Goal: Task Accomplishment & Management: Use online tool/utility

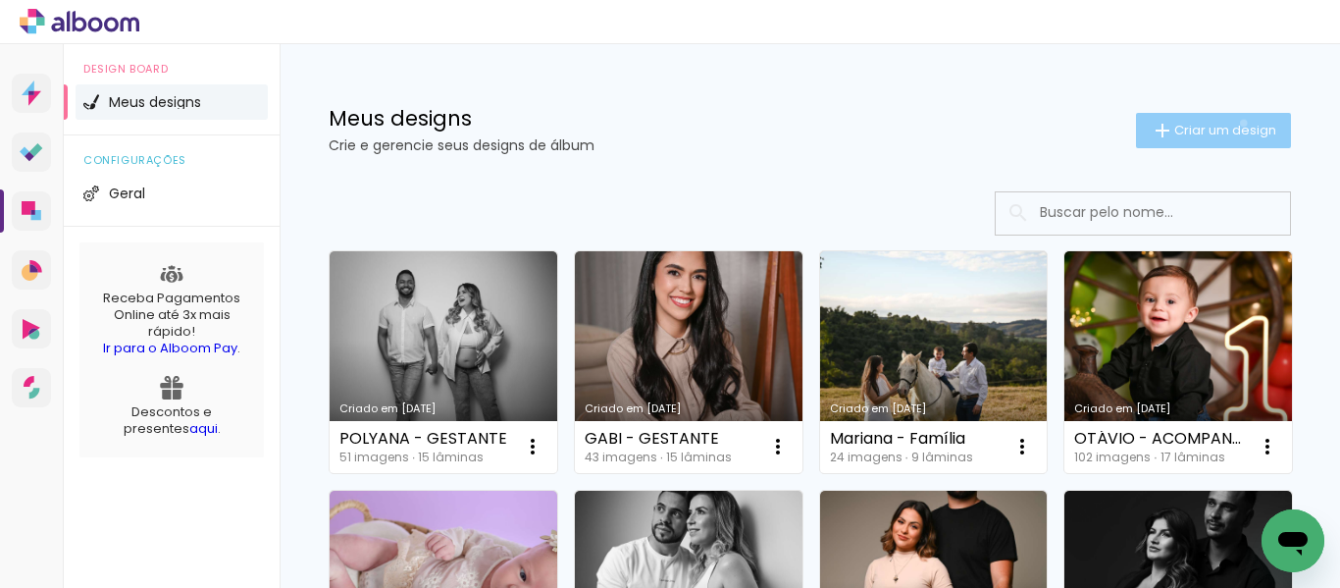
click at [1225, 124] on span "Criar um design" at bounding box center [1225, 130] width 102 height 13
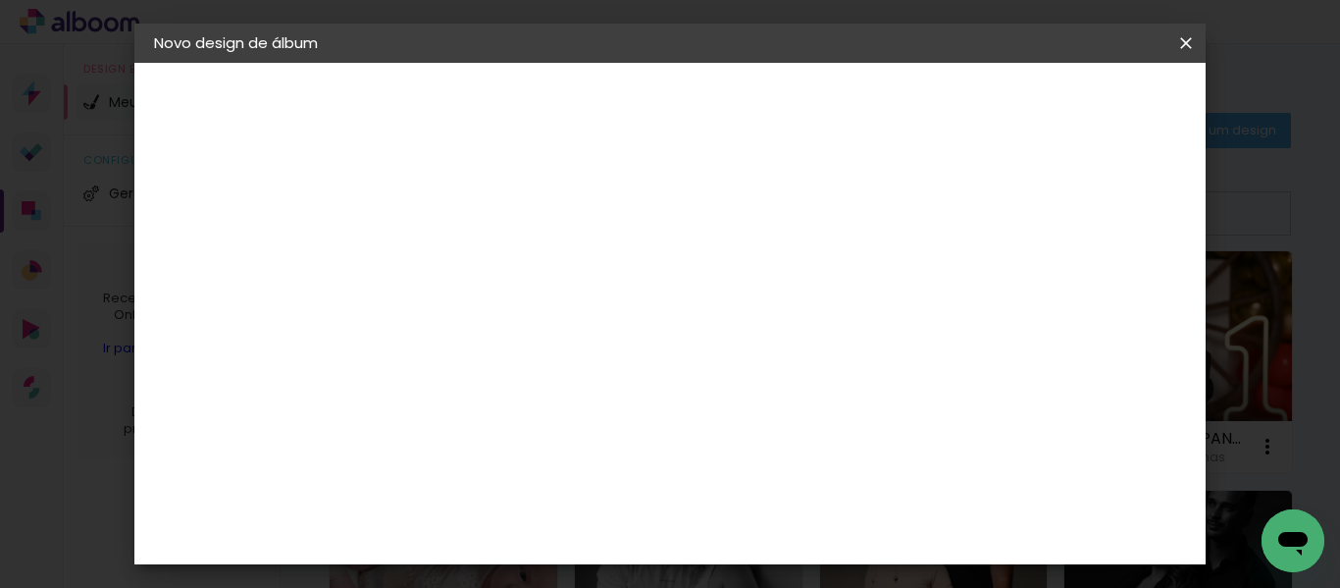
click at [475, 261] on input at bounding box center [475, 263] width 0 height 30
type input "Regiane - Família"
type paper-input "Regiane - Família"
click at [676, 114] on paper-button "Avançar" at bounding box center [628, 103] width 96 height 33
click at [0, 0] on slot "Tamanho Livre" at bounding box center [0, 0] width 0 height 0
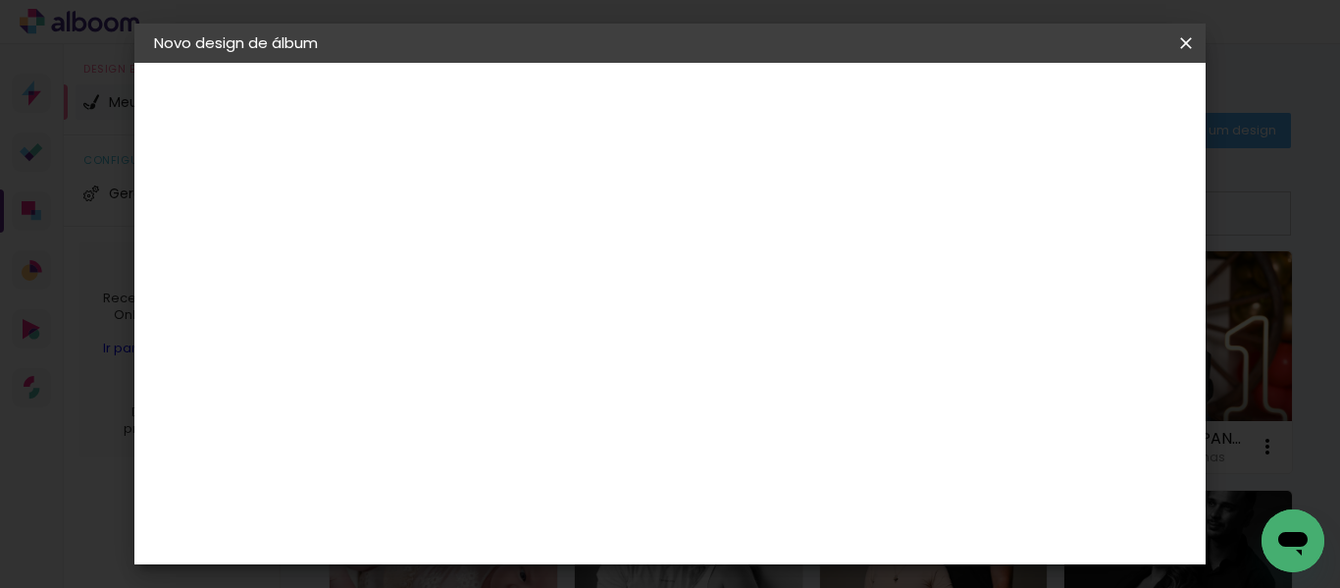
click at [0, 0] on slot "Avançar" at bounding box center [0, 0] width 0 height 0
click at [643, 309] on span "30" at bounding box center [637, 306] width 32 height 29
click at [435, 507] on input "30" at bounding box center [412, 505] width 51 height 29
type input "3"
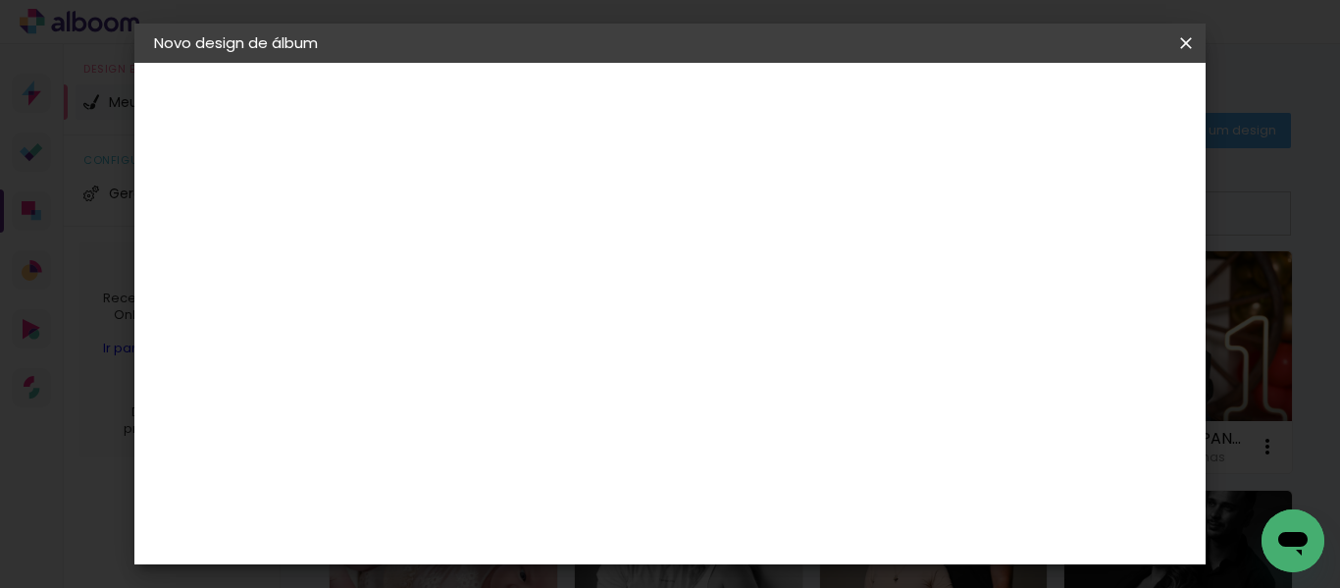
type input "25"
type paper-input "25"
click at [802, 486] on input "60" at bounding box center [777, 483] width 51 height 29
type input "6"
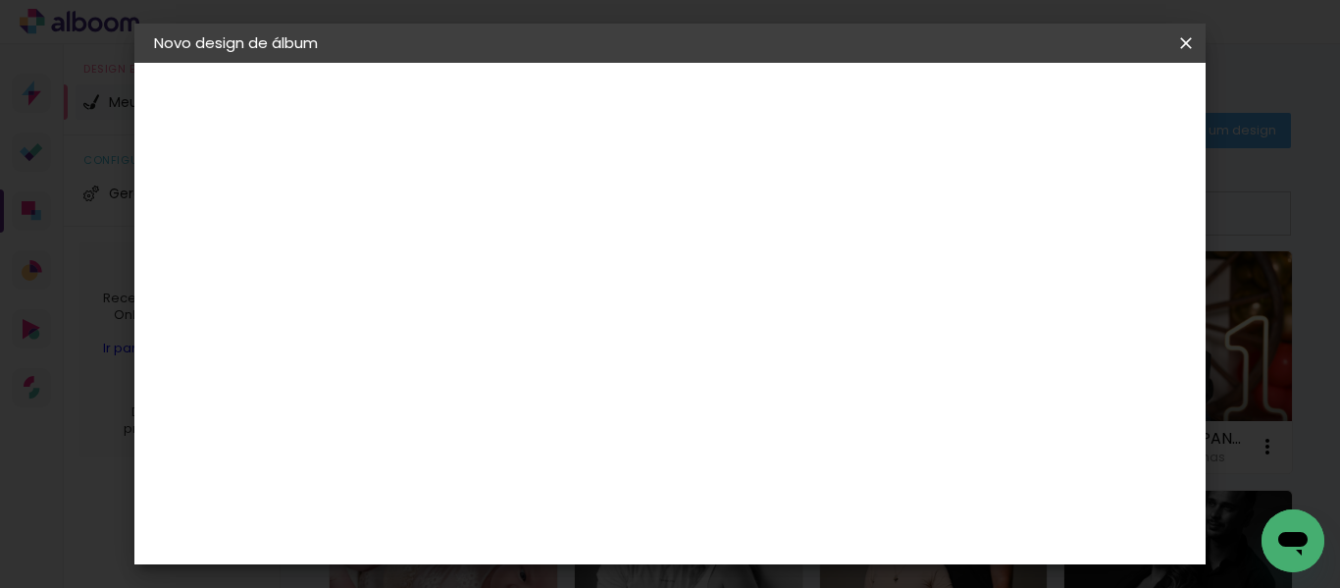
type input "50"
type paper-input "50"
click at [1063, 102] on span "Iniciar design" at bounding box center [1018, 104] width 89 height 14
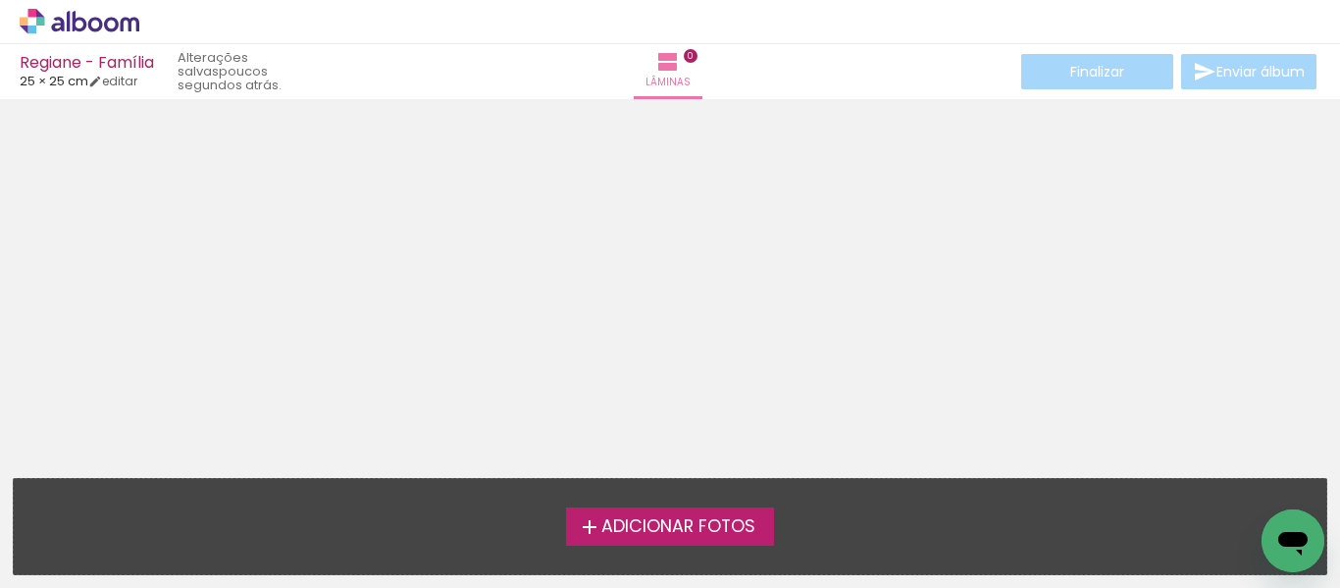
click at [638, 521] on span "Adicionar Fotos" at bounding box center [678, 527] width 154 height 18
click at [0, 0] on input "file" at bounding box center [0, 0] width 0 height 0
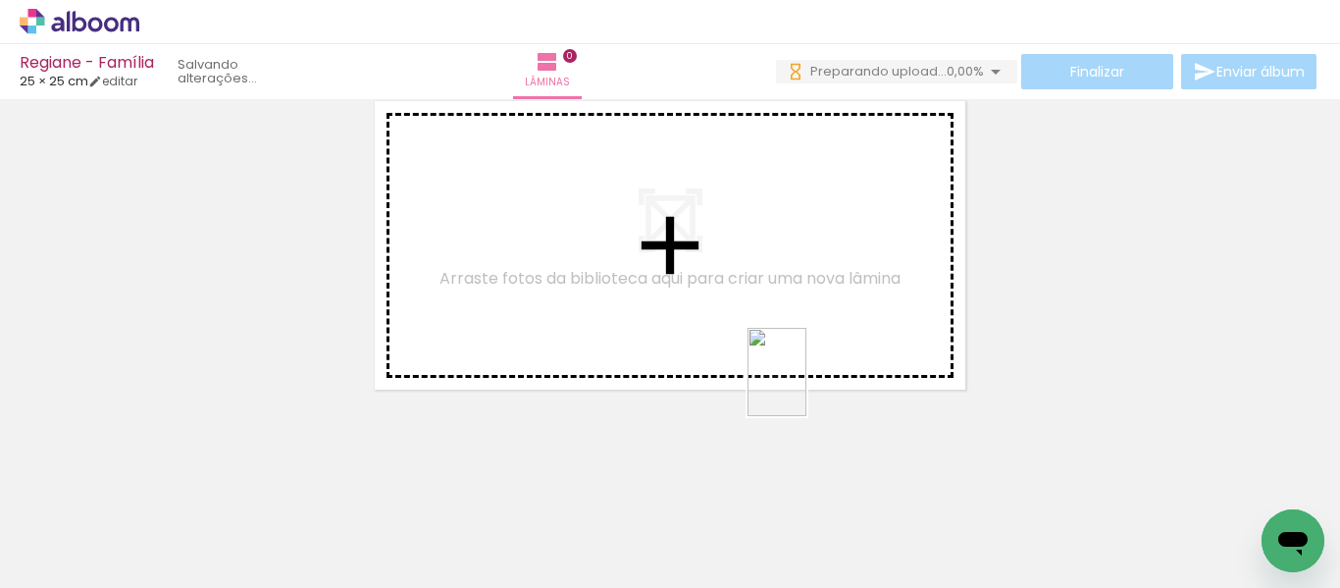
drag, startPoint x: 807, startPoint y: 529, endPoint x: 806, endPoint y: 375, distance: 154.0
click at [806, 375] on quentale-workspace at bounding box center [670, 294] width 1340 height 588
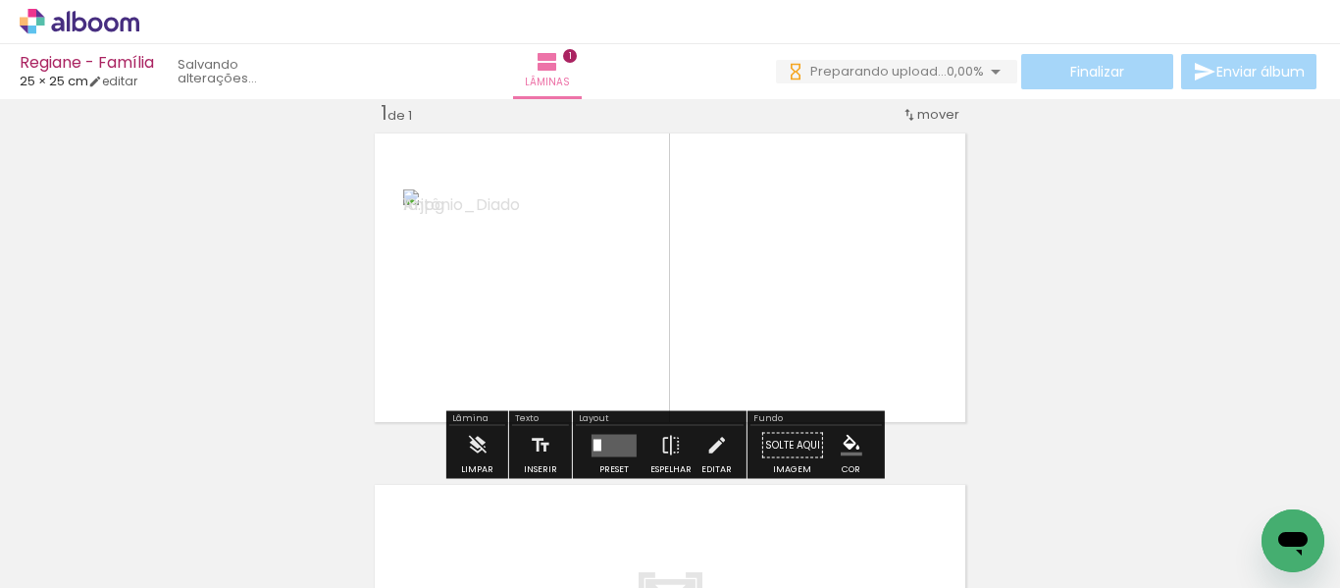
scroll to position [26, 0]
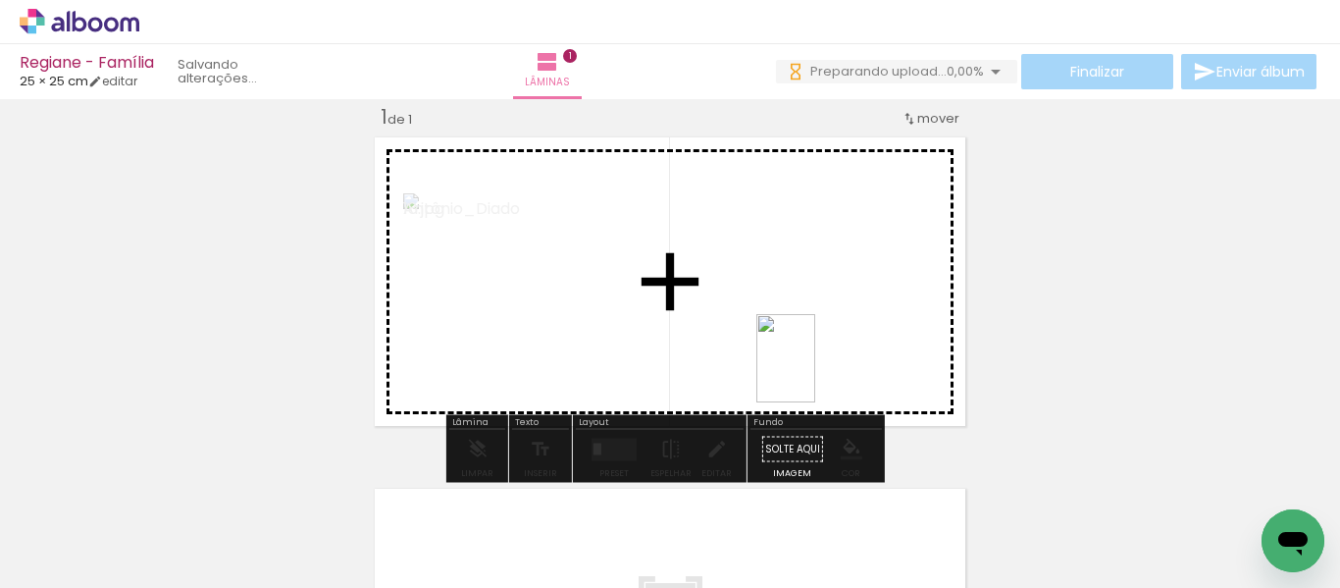
drag, startPoint x: 898, startPoint y: 537, endPoint x: 815, endPoint y: 373, distance: 183.8
click at [815, 373] on quentale-workspace at bounding box center [670, 294] width 1340 height 588
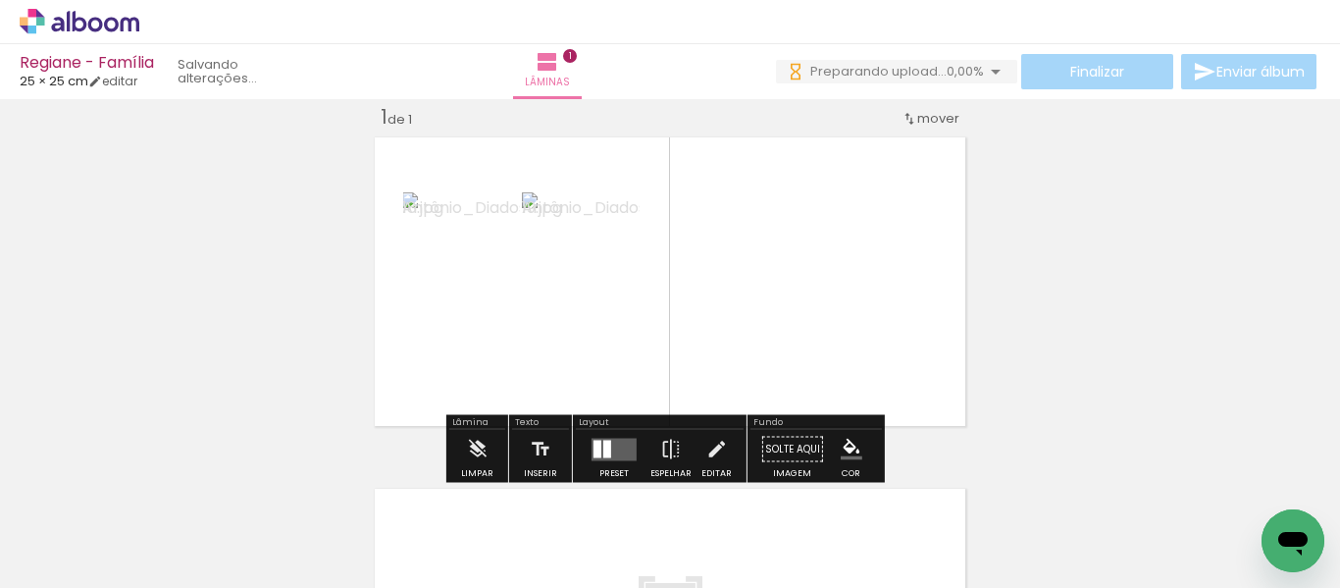
scroll to position [0, 0]
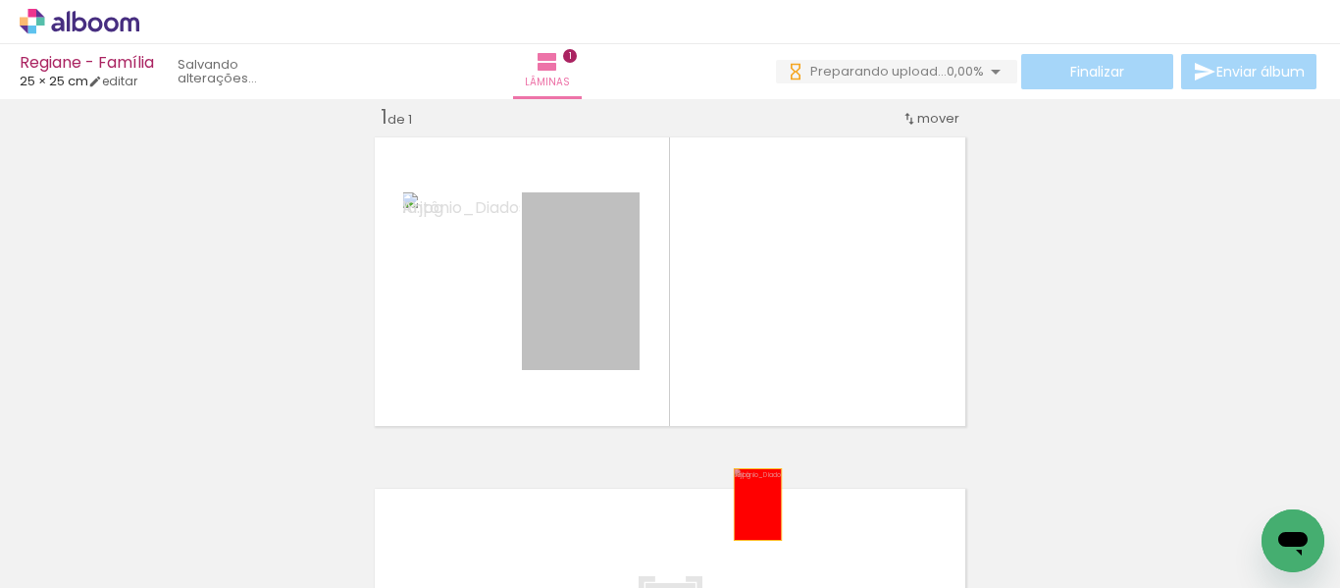
drag, startPoint x: 596, startPoint y: 316, endPoint x: 750, endPoint y: 514, distance: 250.9
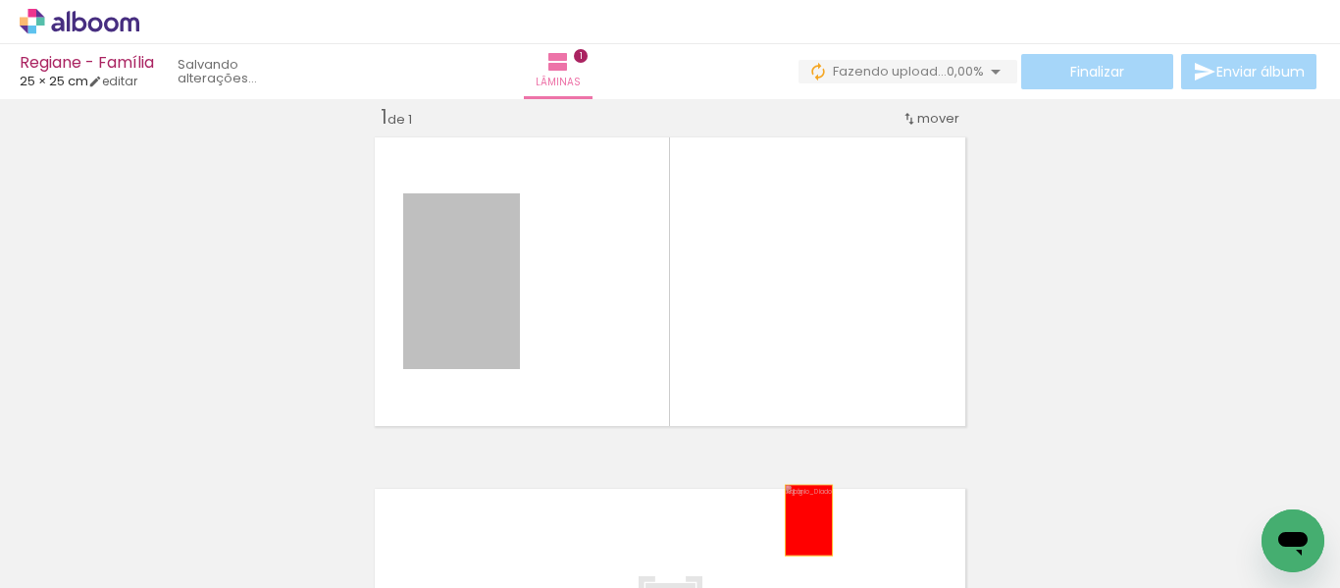
drag, startPoint x: 432, startPoint y: 262, endPoint x: 801, endPoint y: 520, distance: 450.9
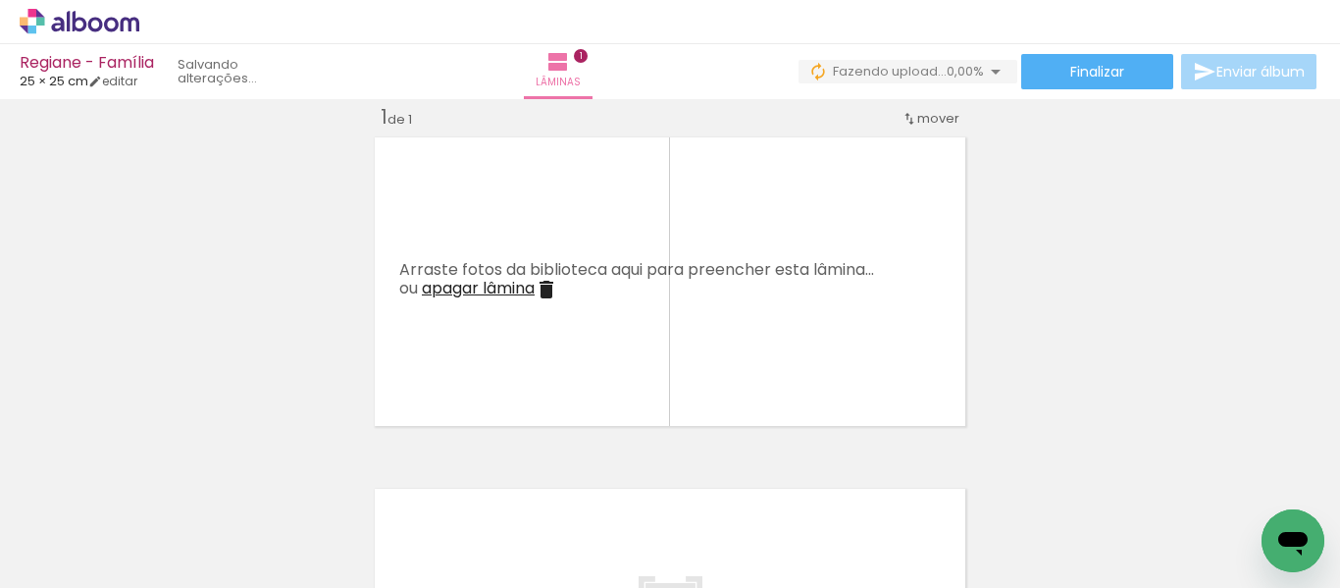
click at [1146, 230] on div "Inserir lâmina 1 de 1" at bounding box center [670, 431] width 1340 height 703
click at [989, 69] on iron-icon at bounding box center [996, 72] width 24 height 24
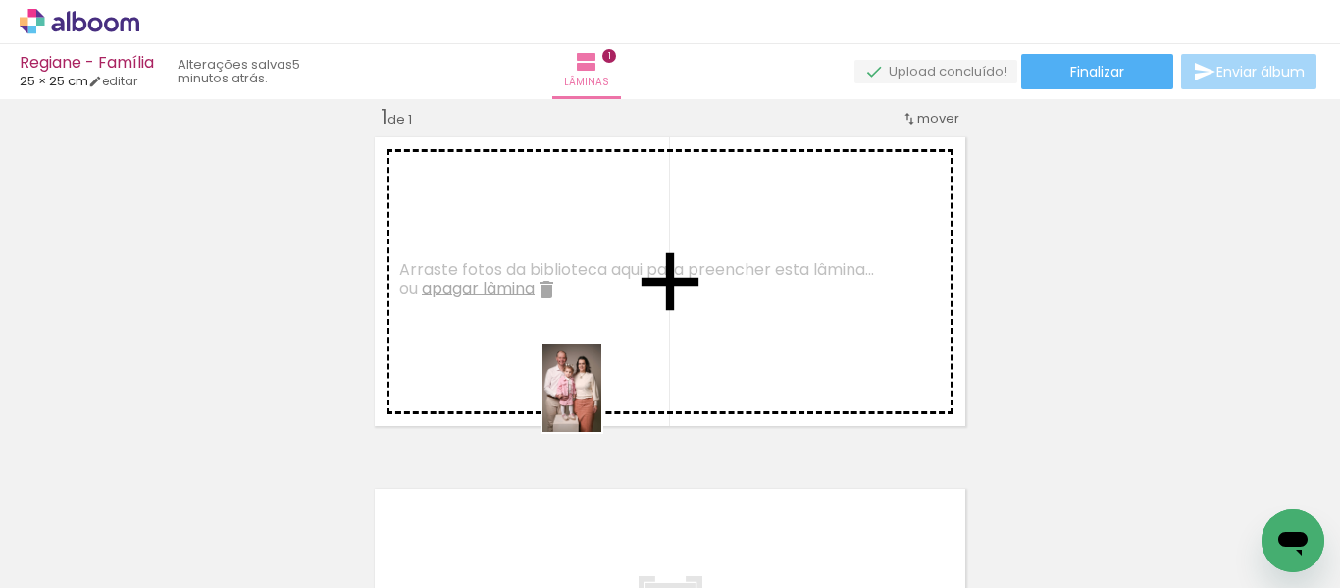
drag, startPoint x: 625, startPoint y: 528, endPoint x: 601, endPoint y: 402, distance: 127.7
click at [601, 402] on quentale-workspace at bounding box center [670, 294] width 1340 height 588
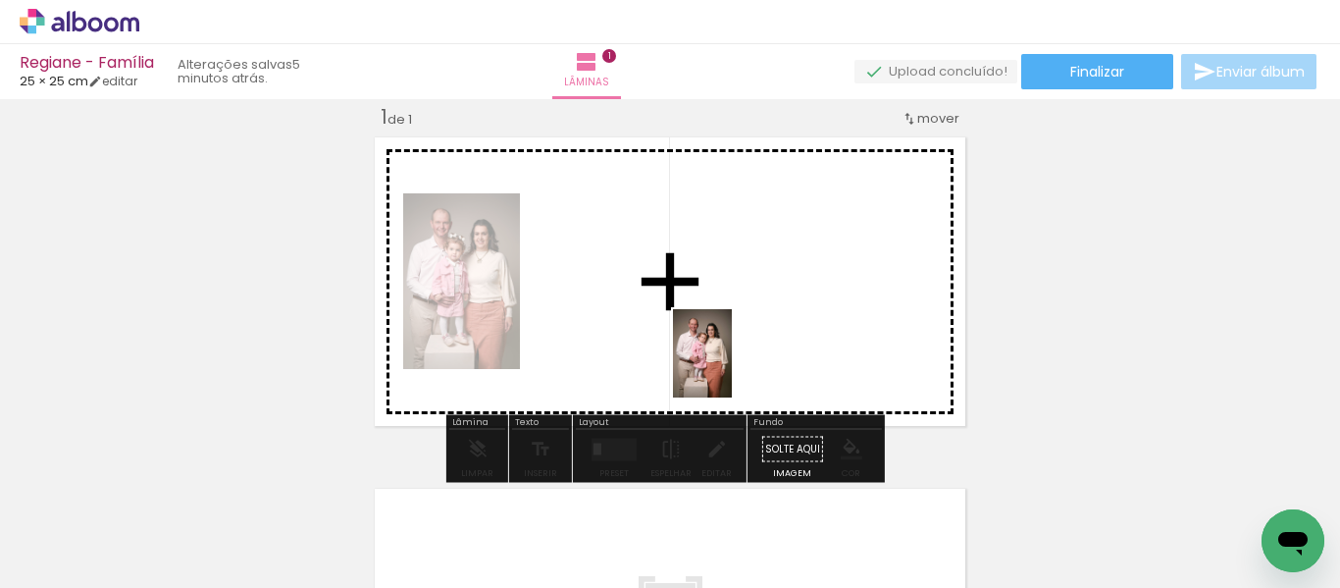
drag, startPoint x: 755, startPoint y: 549, endPoint x: 732, endPoint y: 353, distance: 197.6
click at [732, 353] on quentale-workspace at bounding box center [670, 294] width 1340 height 588
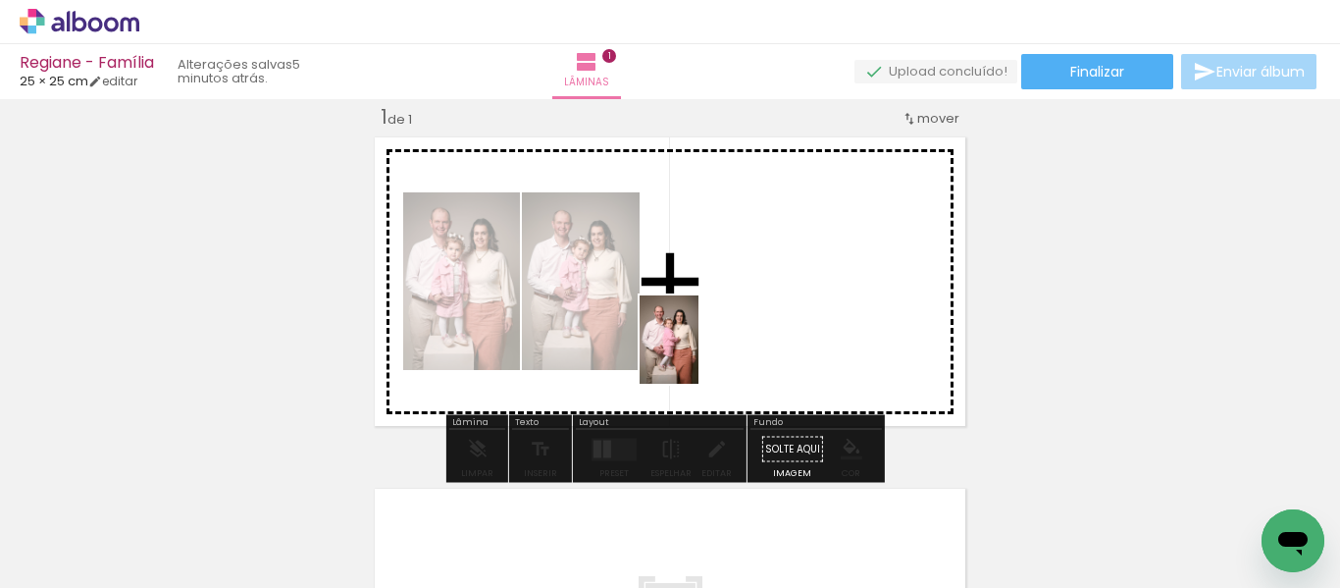
drag, startPoint x: 524, startPoint y: 516, endPoint x: 709, endPoint y: 347, distance: 250.7
click at [709, 347] on quentale-workspace at bounding box center [670, 294] width 1340 height 588
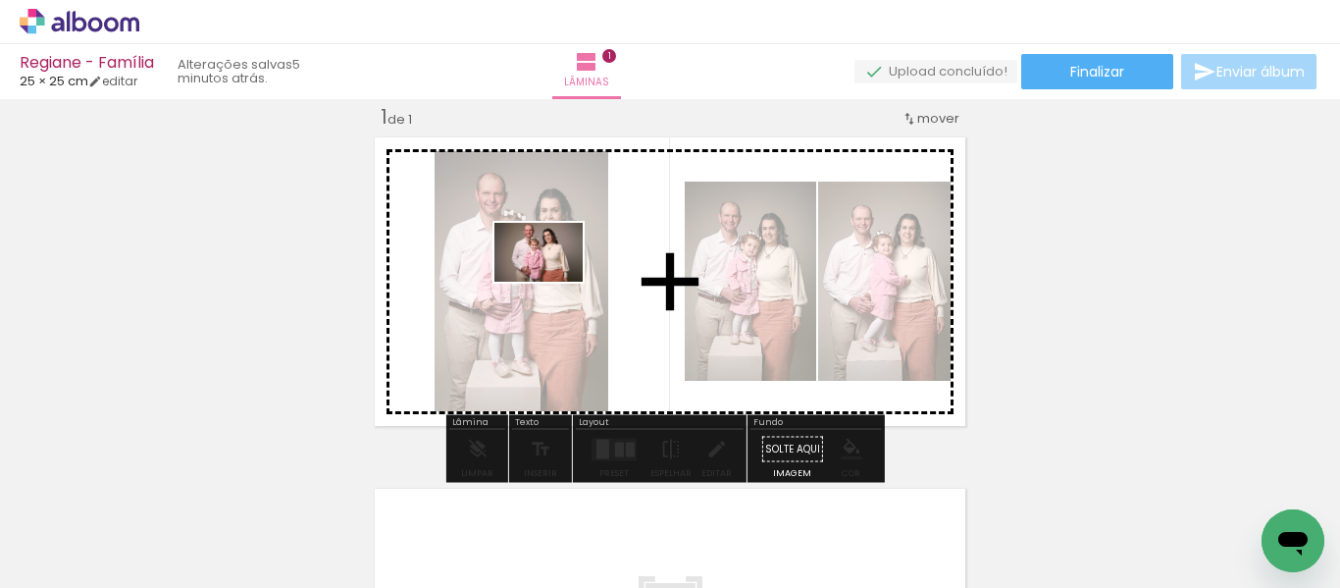
drag, startPoint x: 413, startPoint y: 527, endPoint x: 555, endPoint y: 282, distance: 283.5
click at [555, 282] on quentale-workspace at bounding box center [670, 294] width 1340 height 588
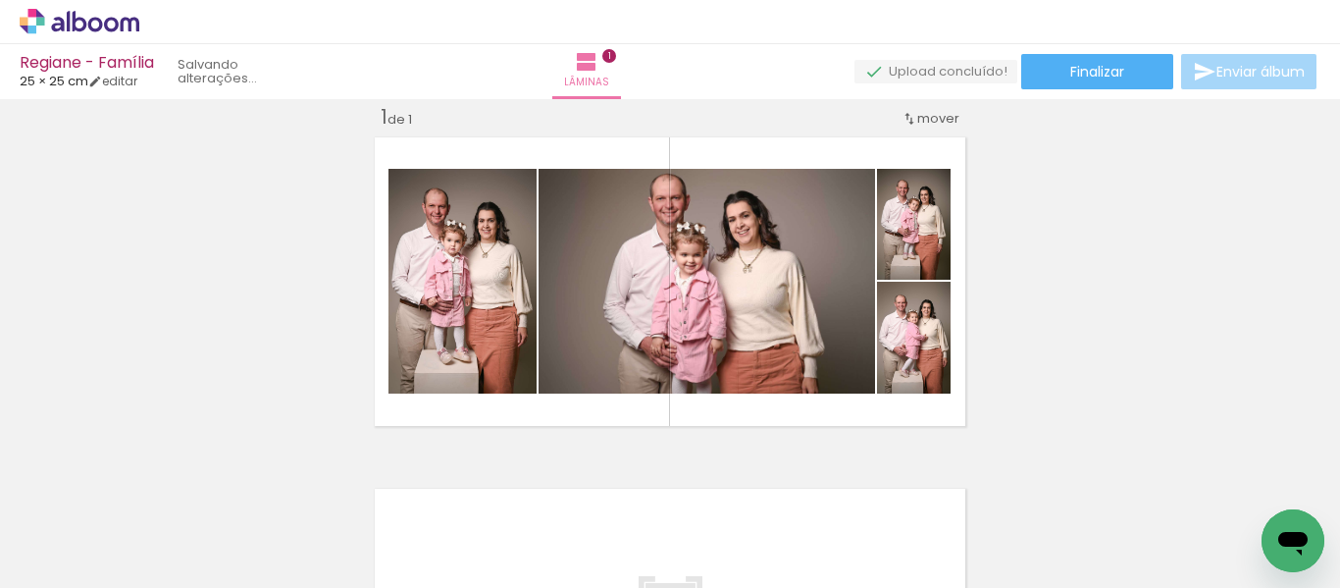
scroll to position [0, 0]
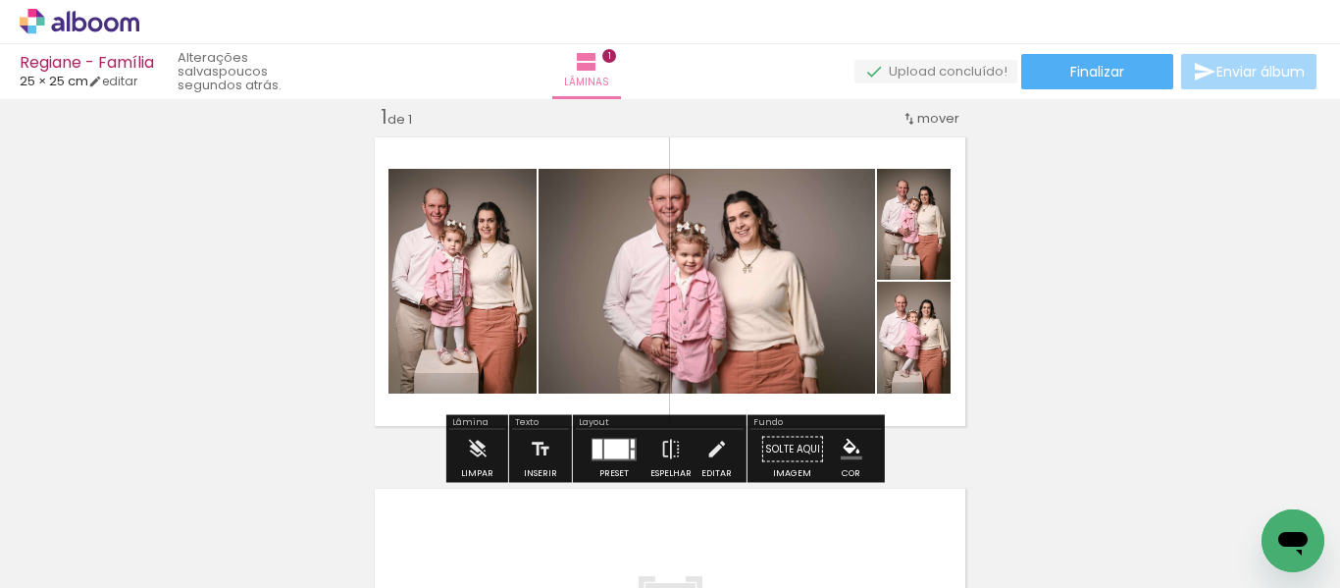
click at [1078, 257] on div "Inserir lâmina 1 de 1" at bounding box center [670, 431] width 1340 height 703
click at [604, 442] on div at bounding box center [616, 448] width 25 height 20
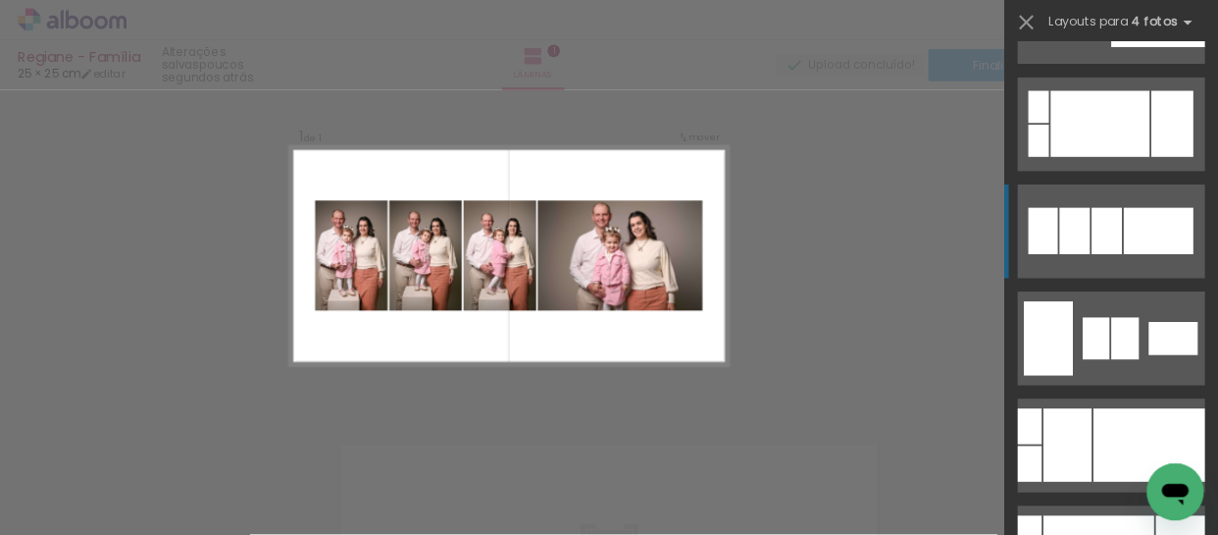
scroll to position [212, 0]
